Goal: Information Seeking & Learning: Learn about a topic

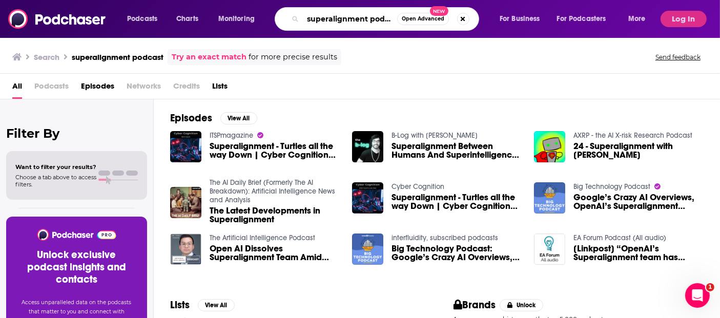
click at [341, 24] on input "superalignment podcast" at bounding box center [350, 19] width 94 height 16
click at [462, 15] on button "Search podcasts, credits, & more..." at bounding box center [463, 19] width 12 height 12
click at [678, 16] on button "Log In" at bounding box center [684, 19] width 46 height 16
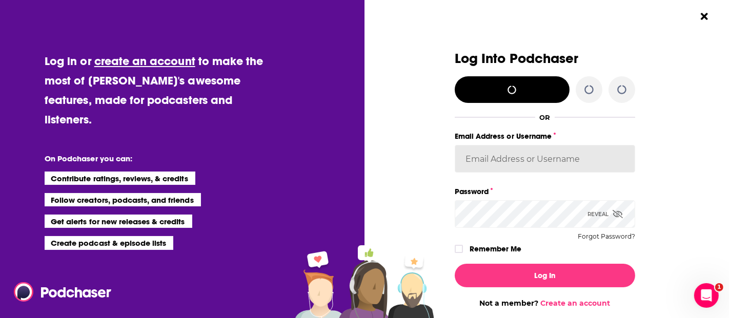
type input "[EMAIL_ADDRESS][DOMAIN_NAME]"
click at [456, 250] on icon "Dialog" at bounding box center [459, 249] width 6 height 6
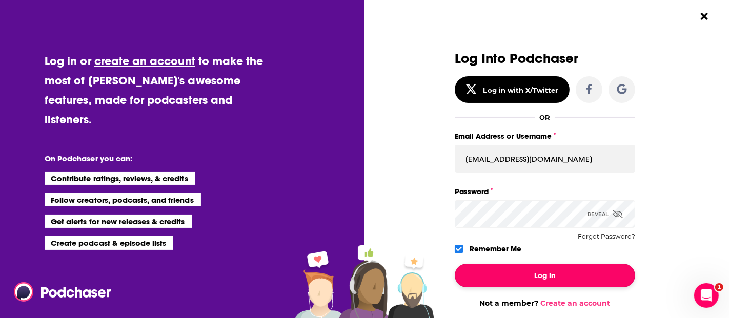
click at [473, 282] on button "Log In" at bounding box center [545, 276] width 180 height 24
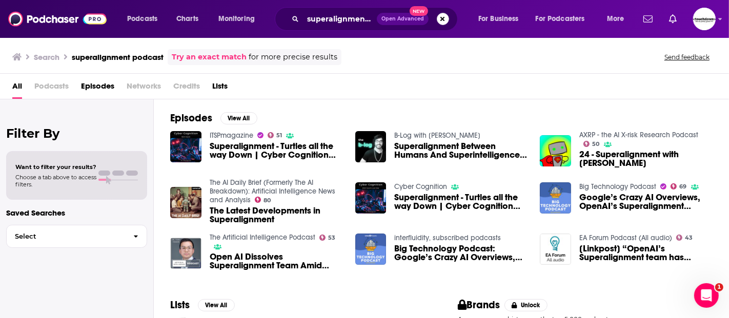
click at [447, 17] on button "Search podcasts, credits, & more..." at bounding box center [443, 19] width 12 height 12
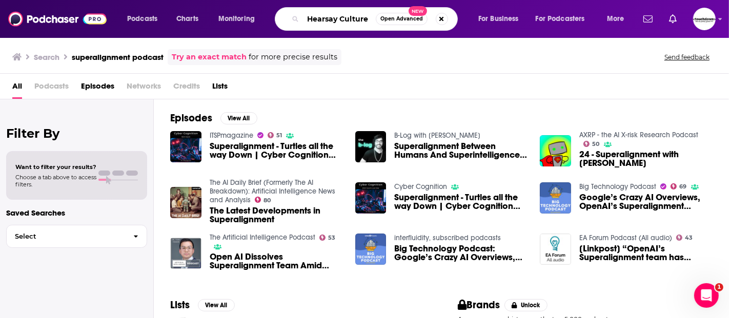
type input "Hearsay Culture"
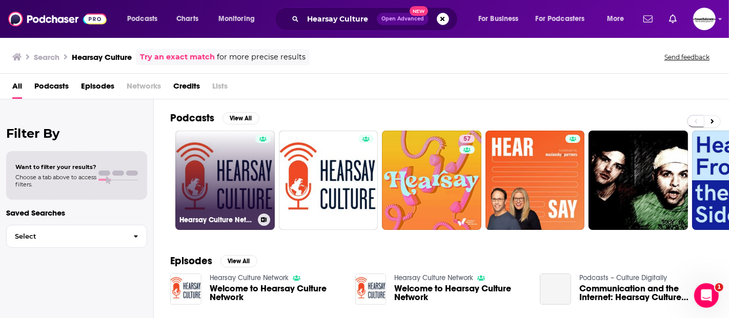
click at [243, 181] on link "Hearsay Culture Network" at bounding box center [224, 180] width 99 height 99
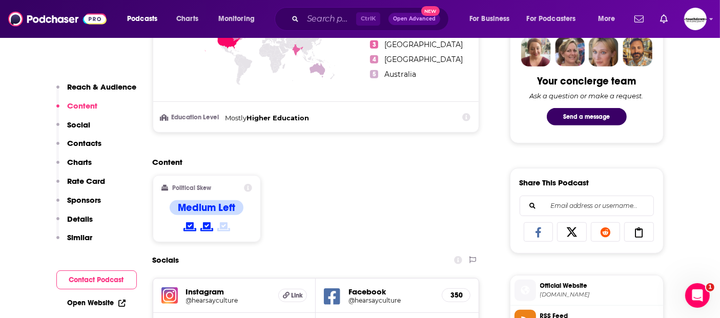
scroll to position [570, 0]
